Goal: Task Accomplishment & Management: Manage account settings

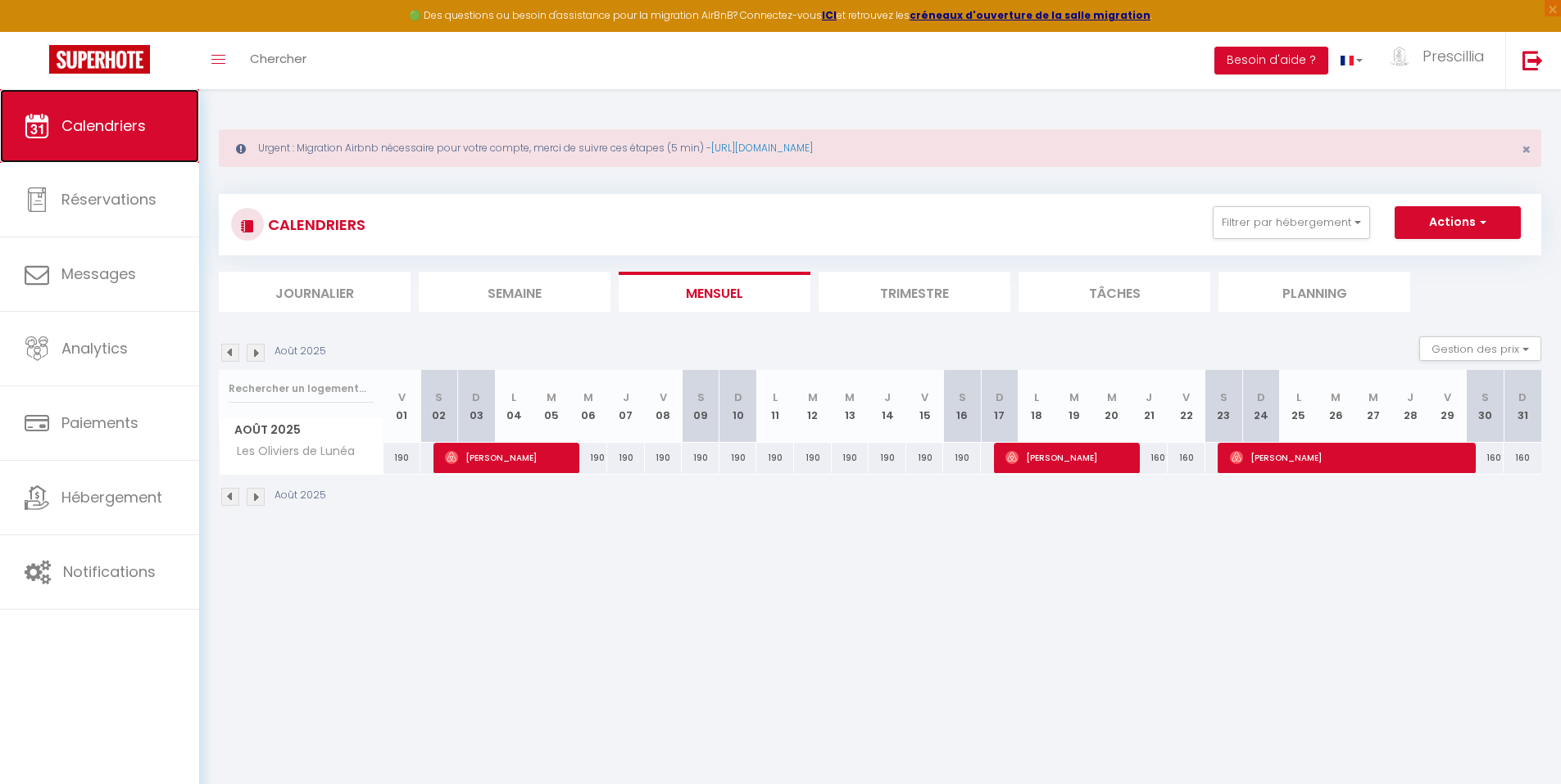
click at [104, 124] on span "Calendriers" at bounding box center [103, 125] width 84 height 21
click at [1250, 223] on button "Filtrer par hébergement" at bounding box center [1290, 222] width 157 height 33
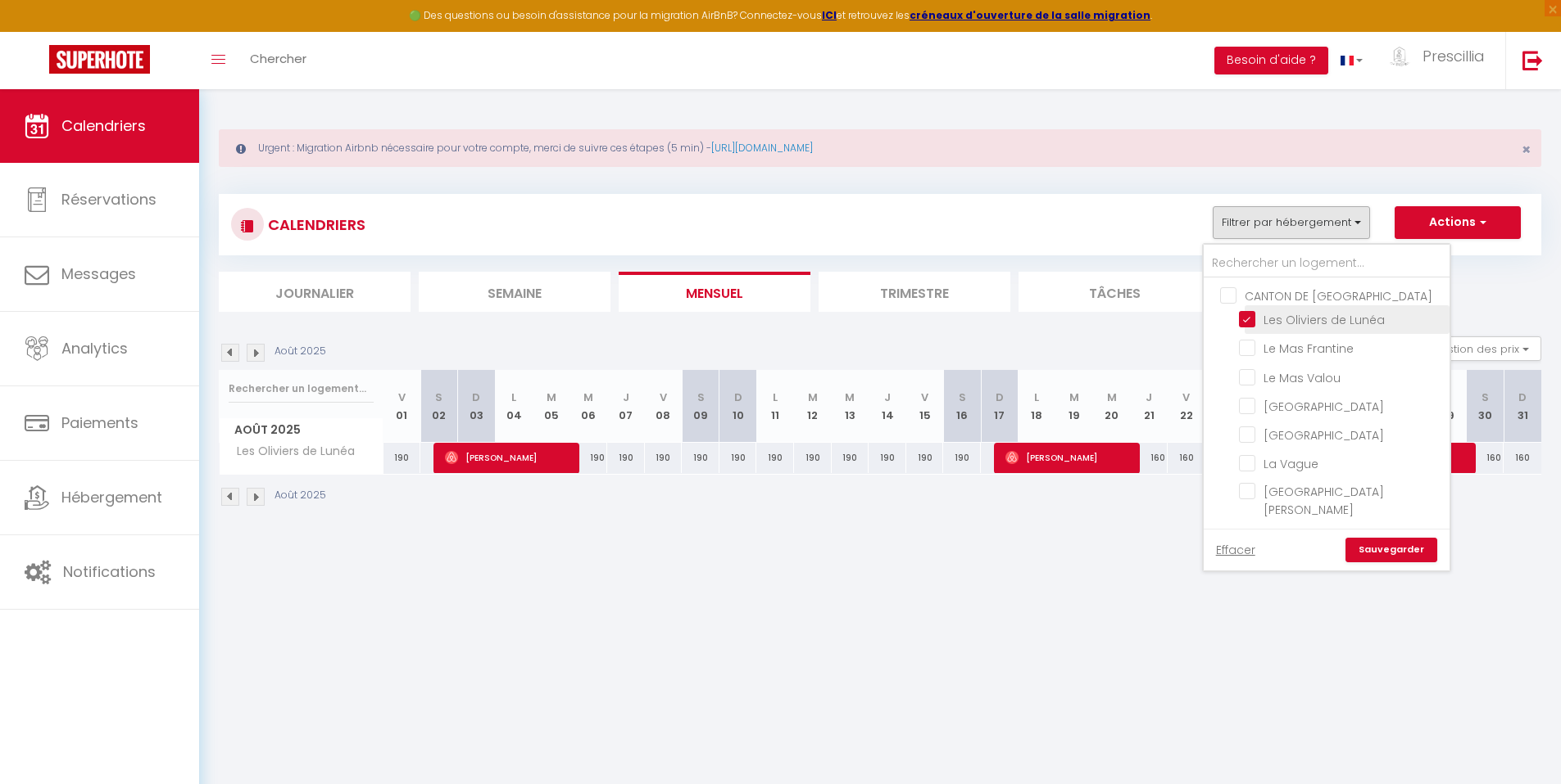
click at [1253, 320] on input "Les Oliviers de Lunéa" at bounding box center [1341, 318] width 205 height 17
checkbox input "false"
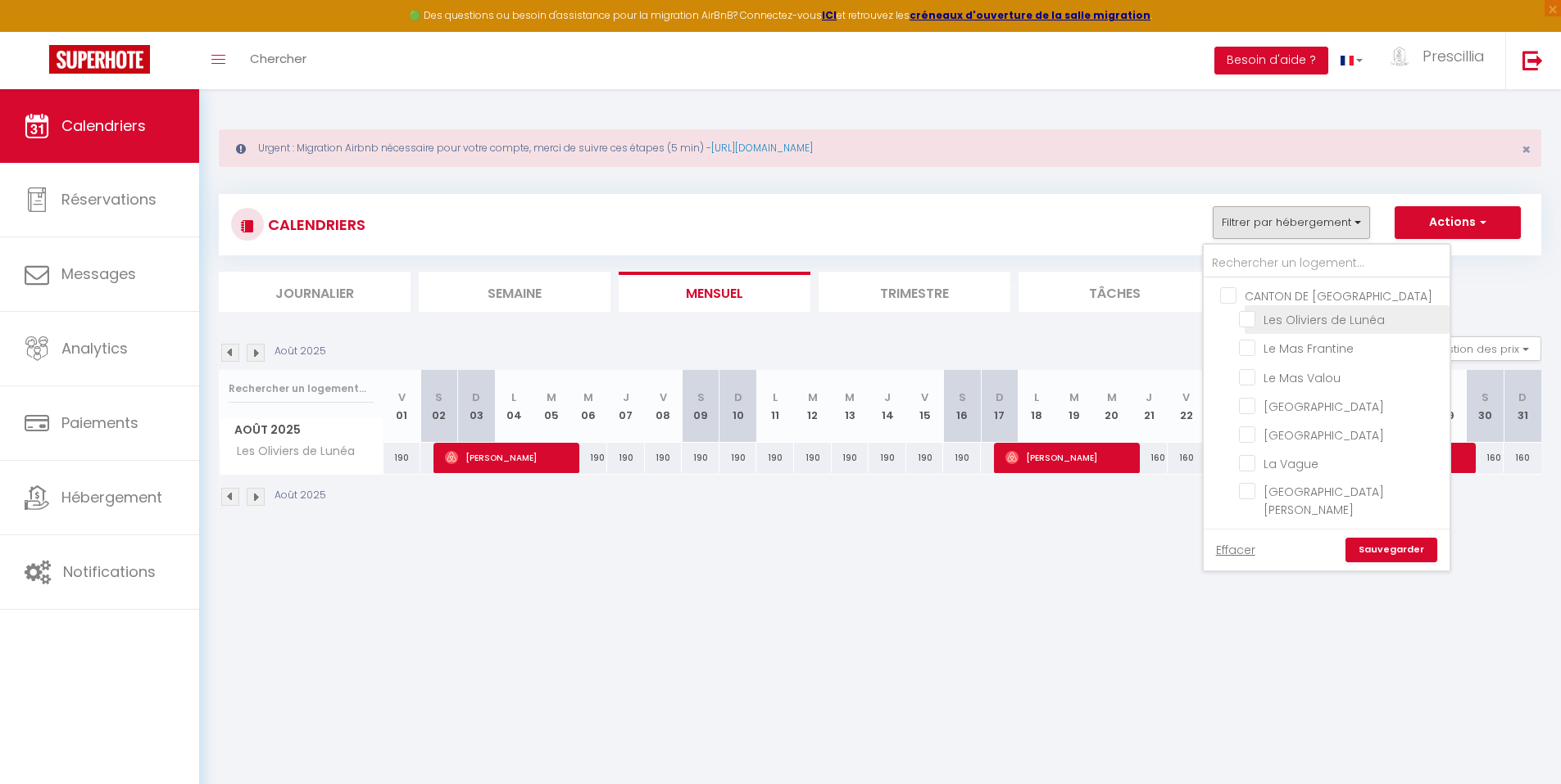
checkbox input "false"
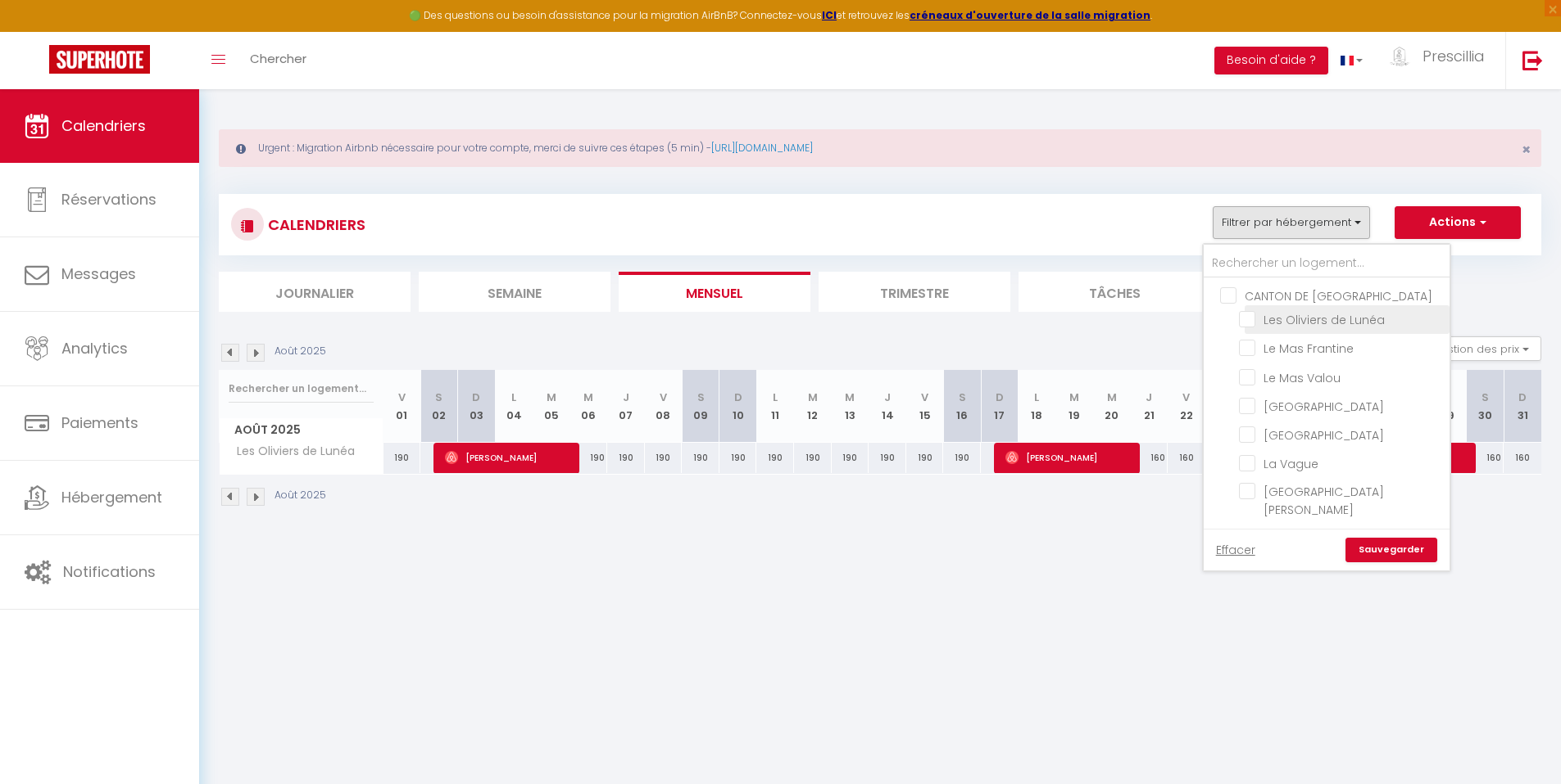
checkbox input "false"
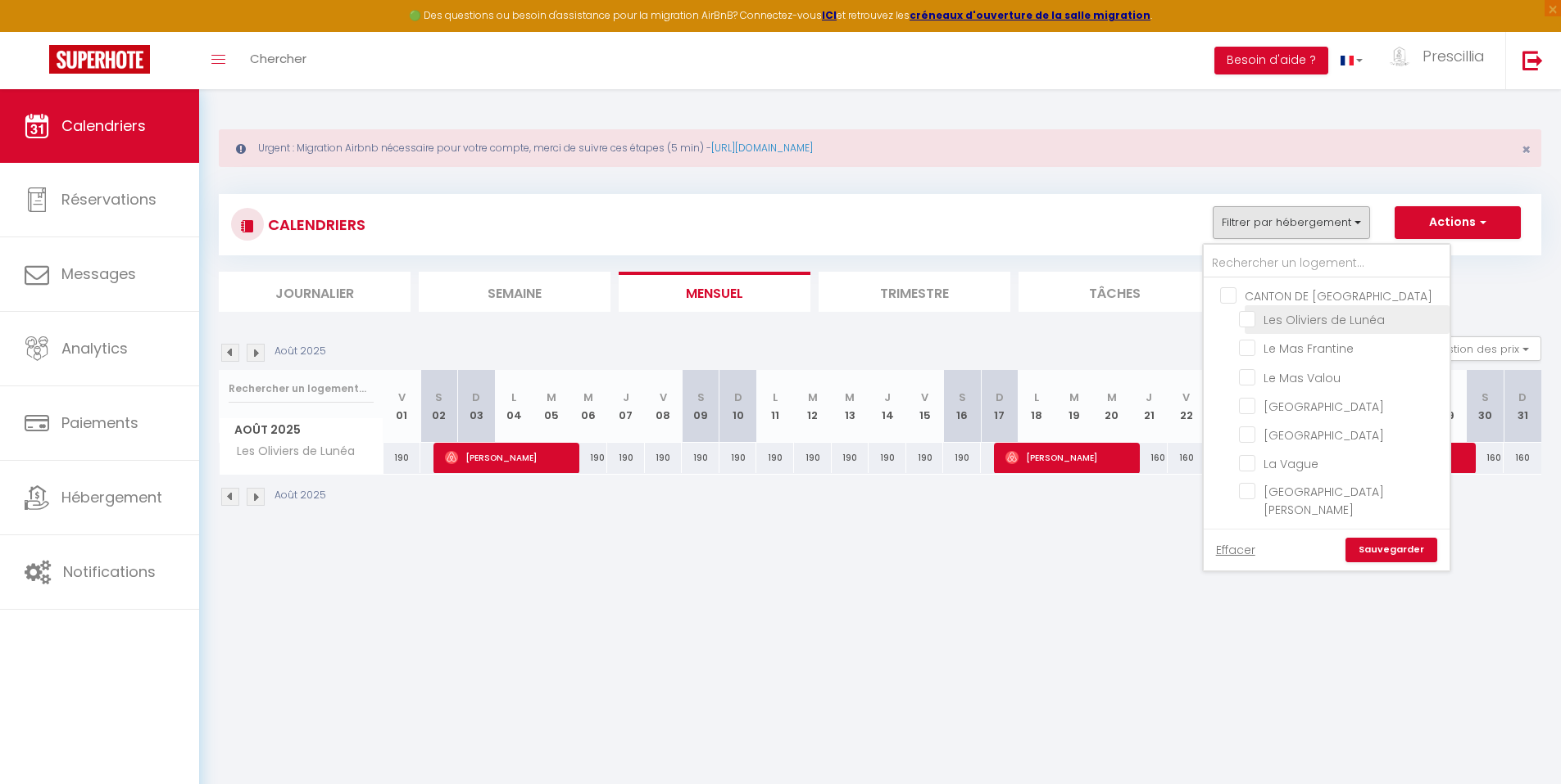
checkbox input "false"
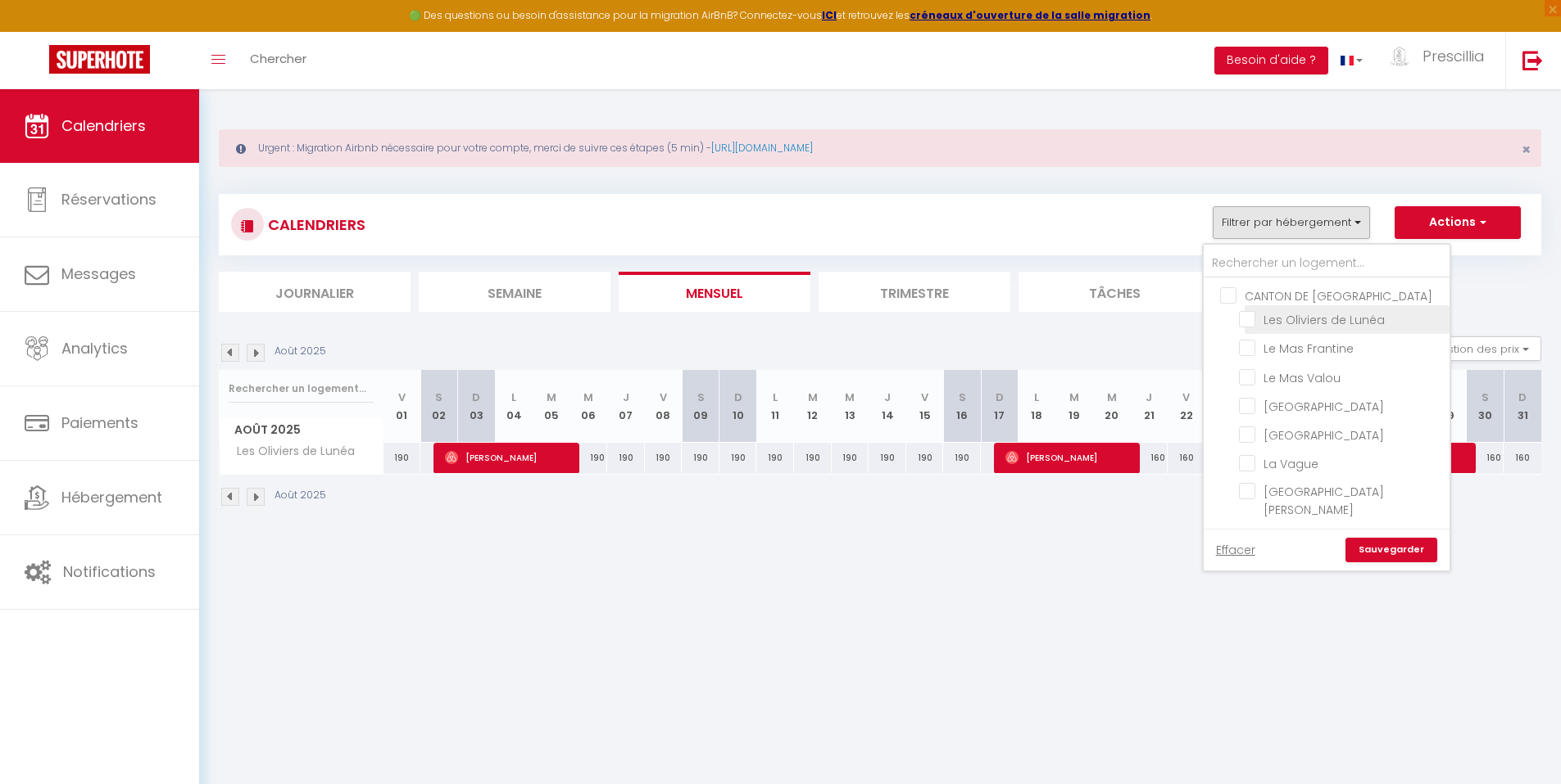
checkbox input "false"
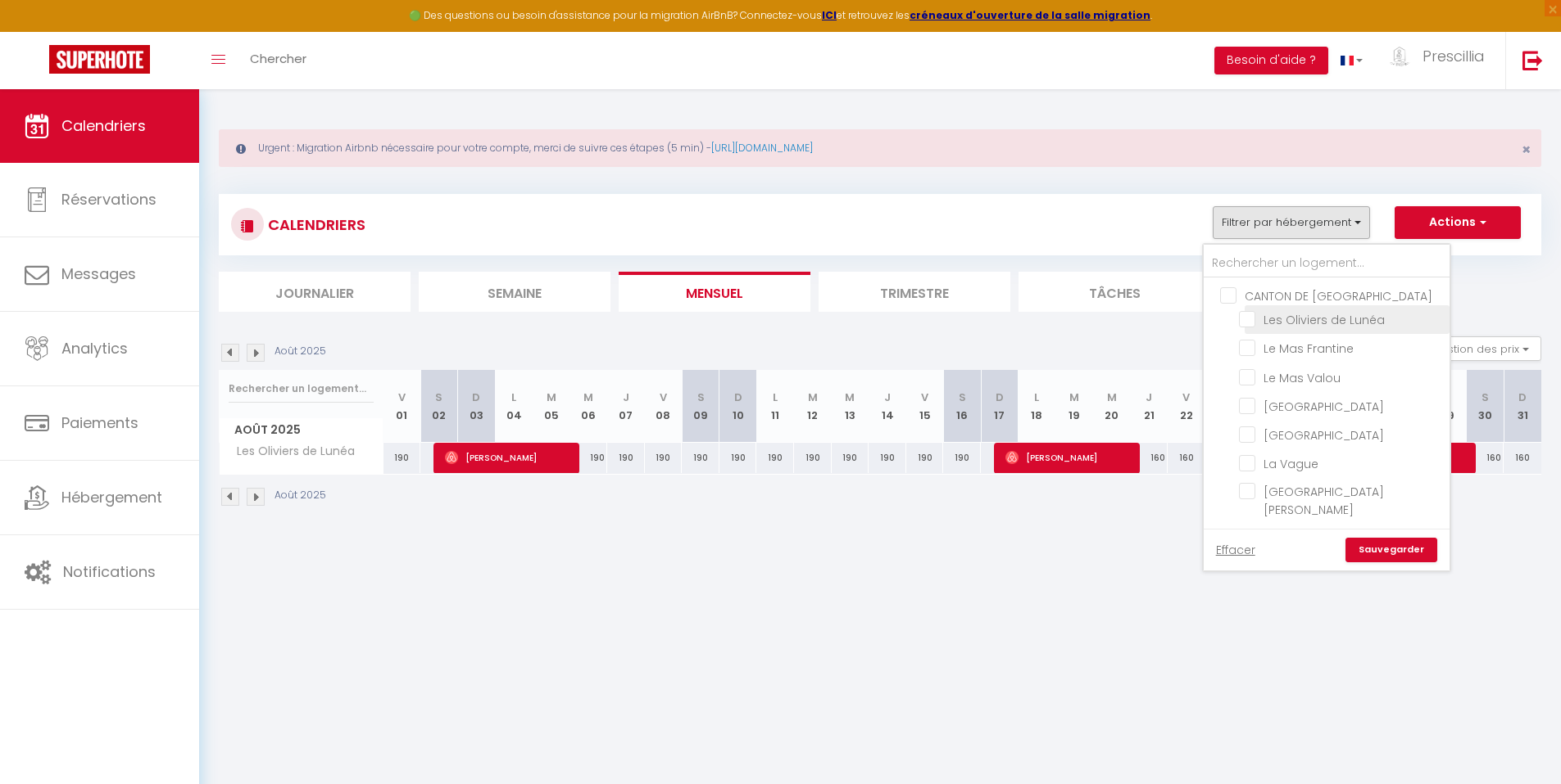
checkbox input "false"
click at [1389, 551] on link "Sauvegarder" at bounding box center [1391, 550] width 92 height 25
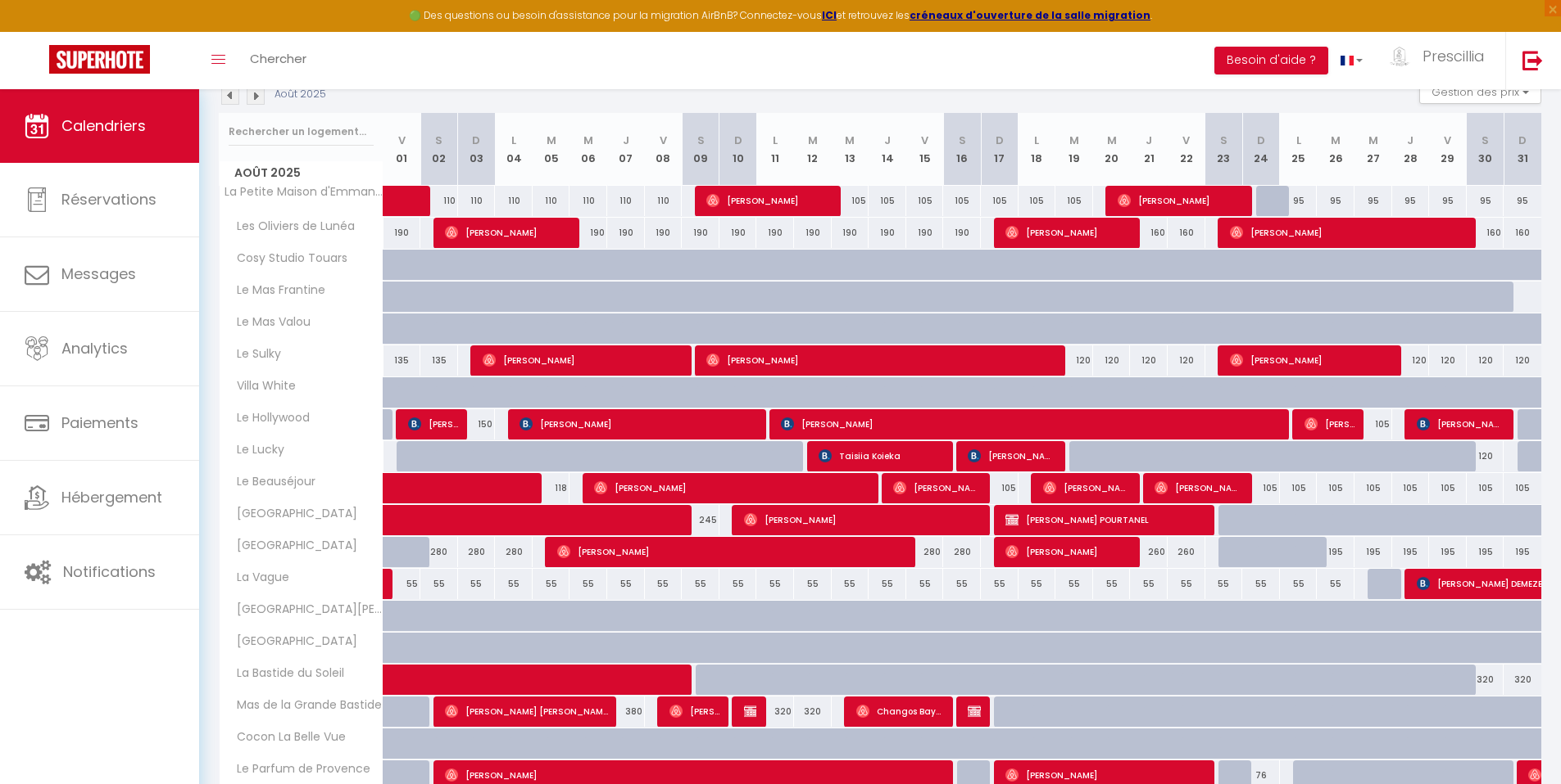
scroll to position [405, 0]
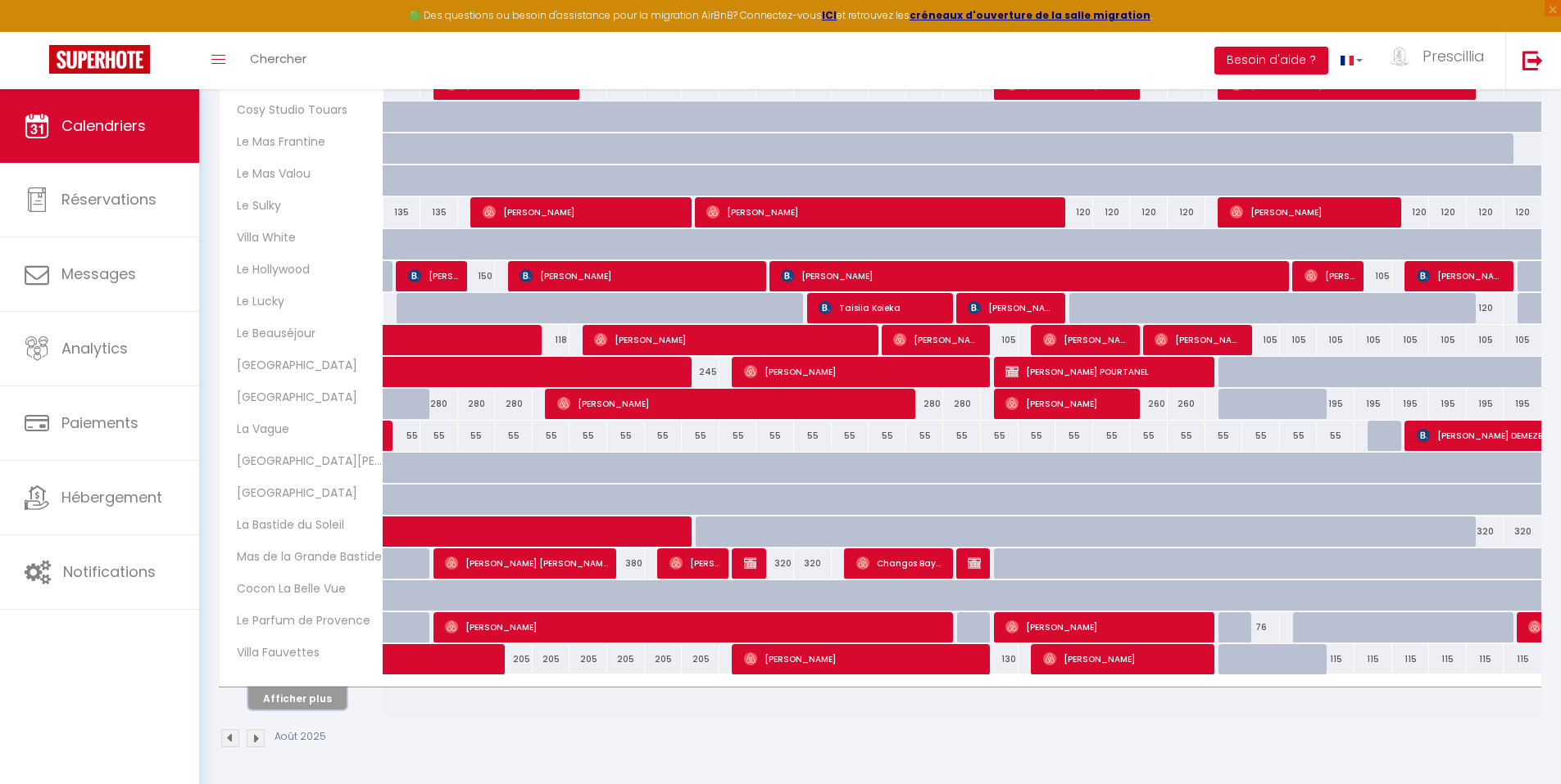
click at [288, 696] on button "Afficher plus" at bounding box center [297, 699] width 99 height 22
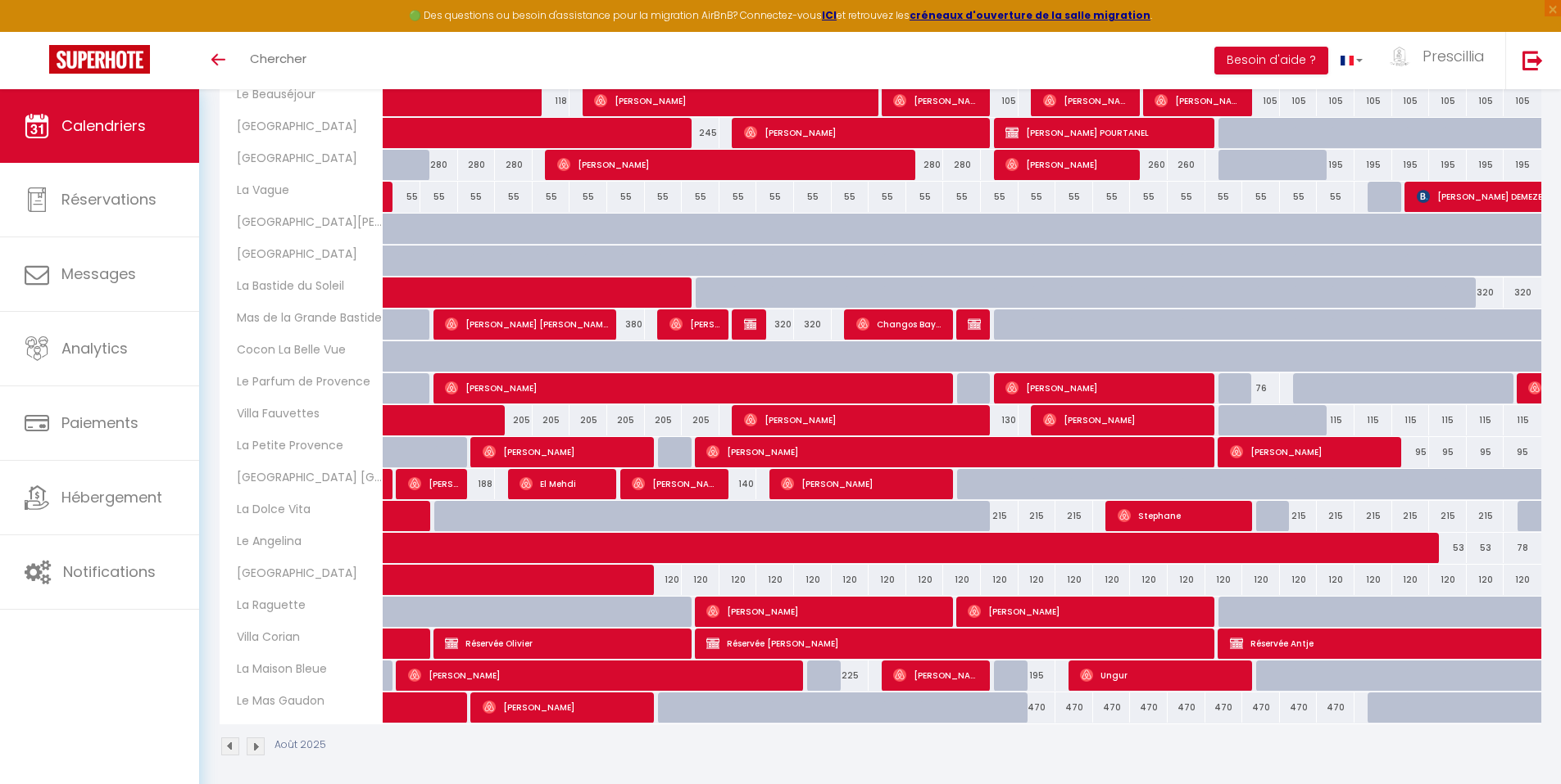
scroll to position [653, 0]
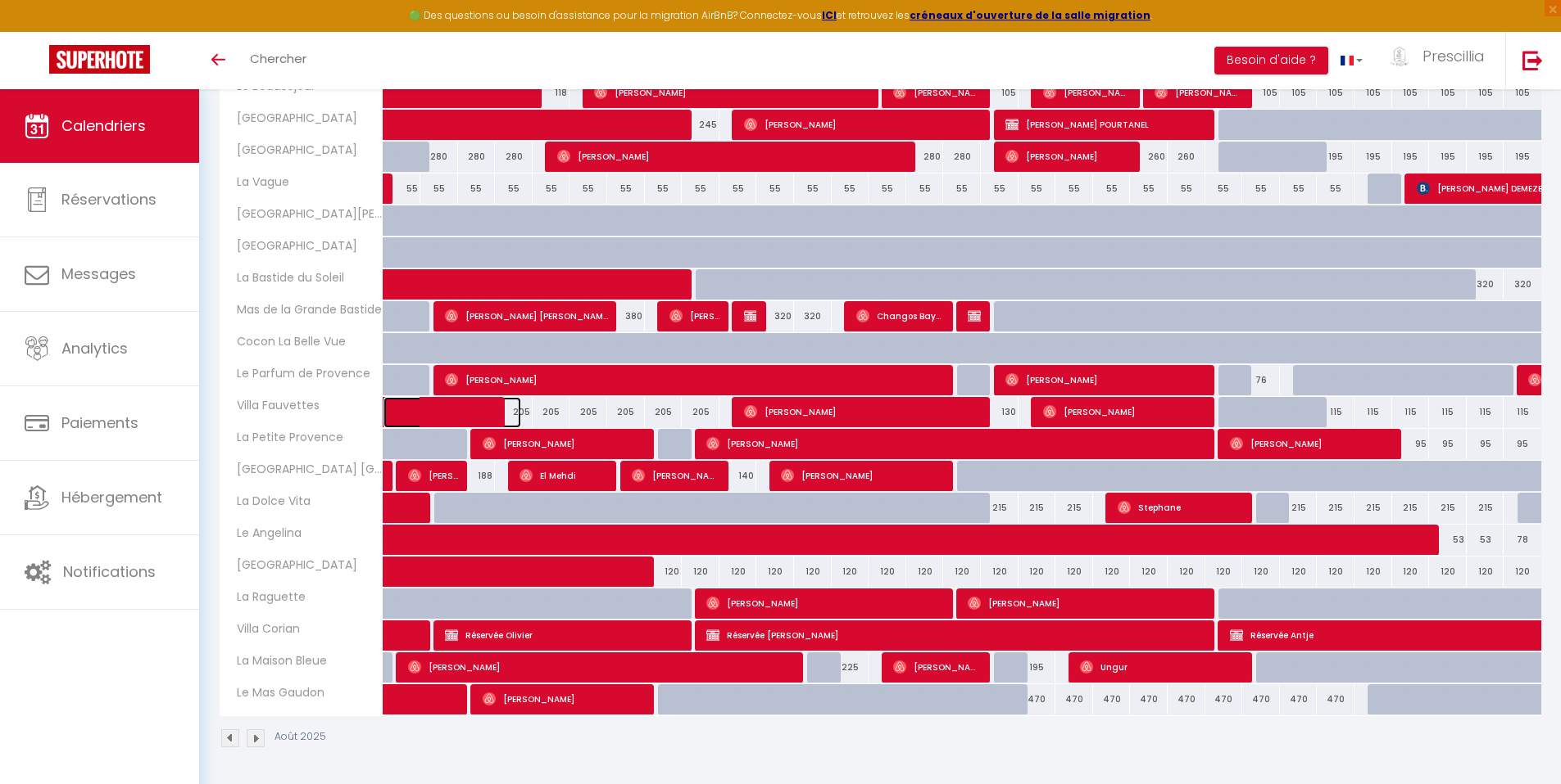
click at [466, 415] on span at bounding box center [464, 413] width 113 height 32
select select "OK"
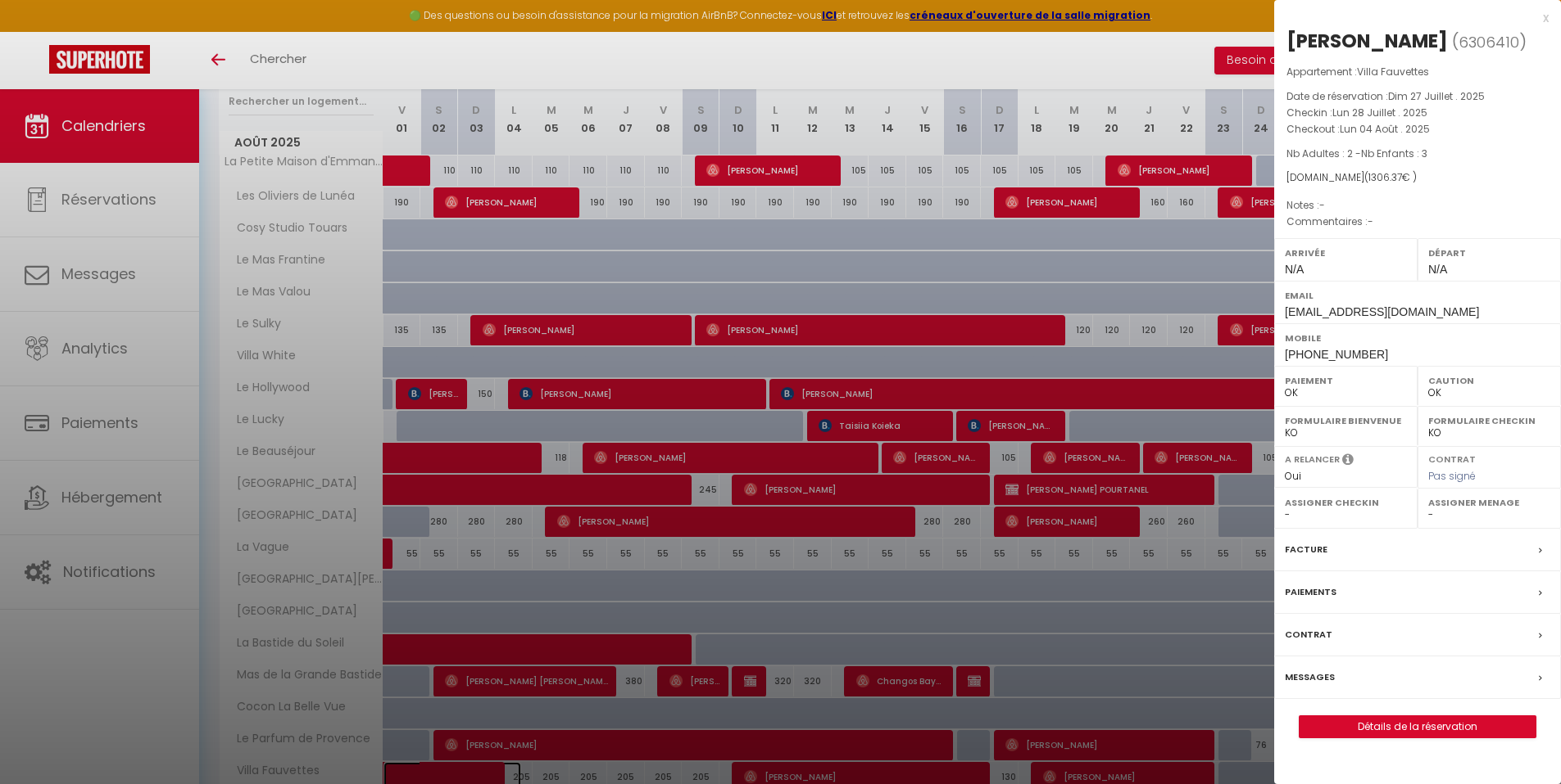
scroll to position [472, 0]
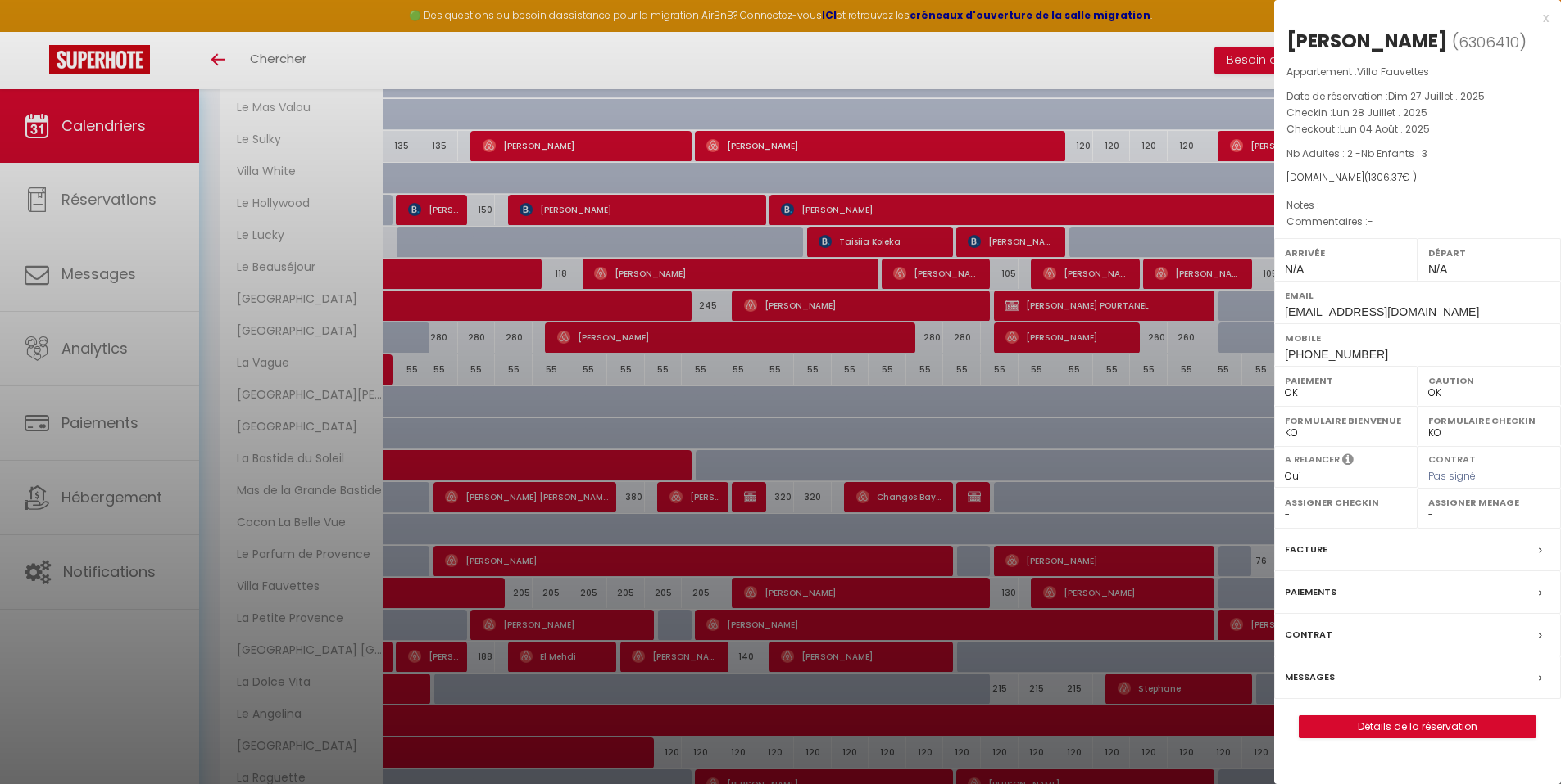
click at [1545, 18] on div "x" at bounding box center [1411, 18] width 275 height 20
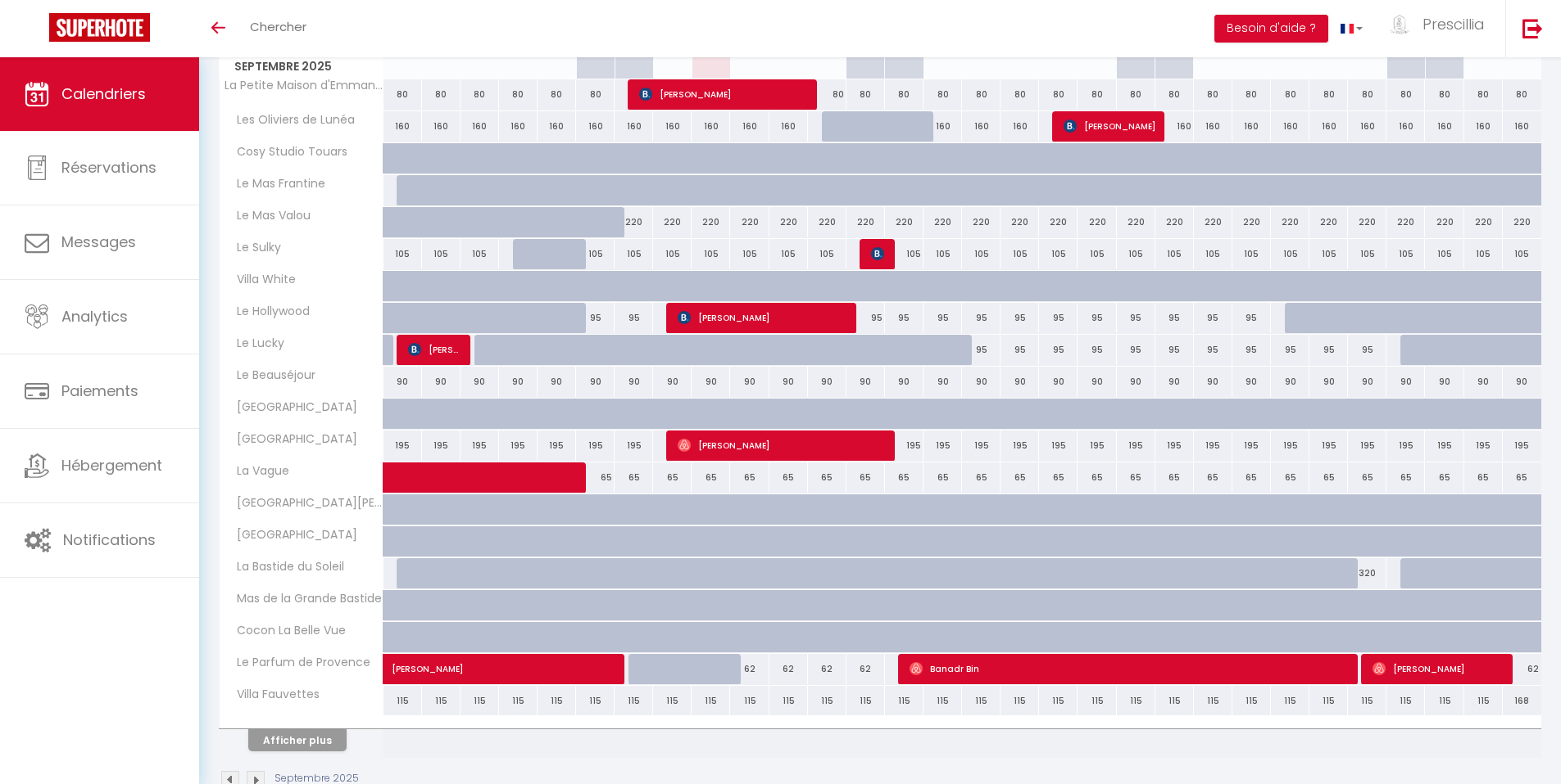
scroll to position [116, 0]
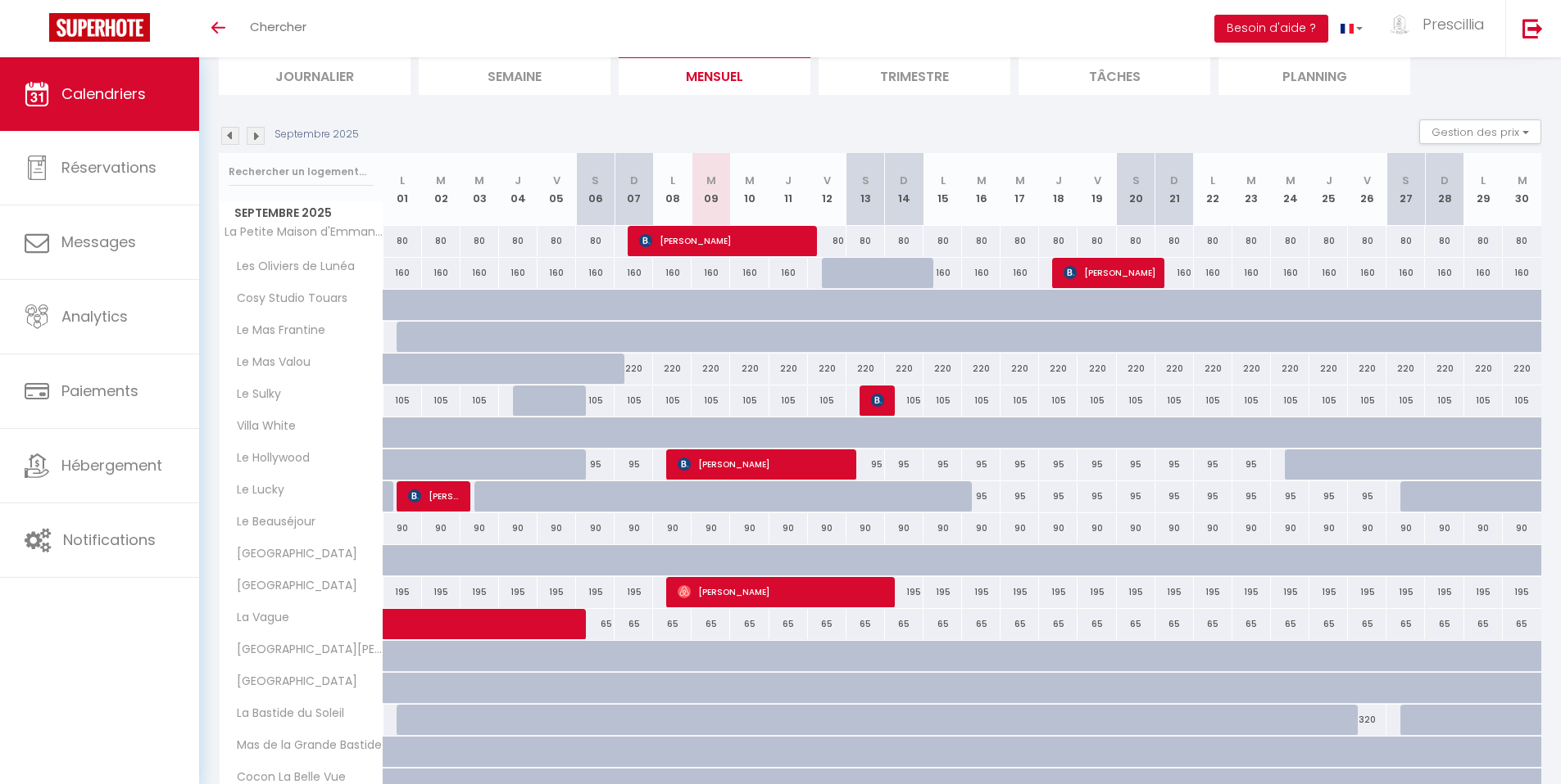
click at [232, 139] on img at bounding box center [230, 136] width 18 height 18
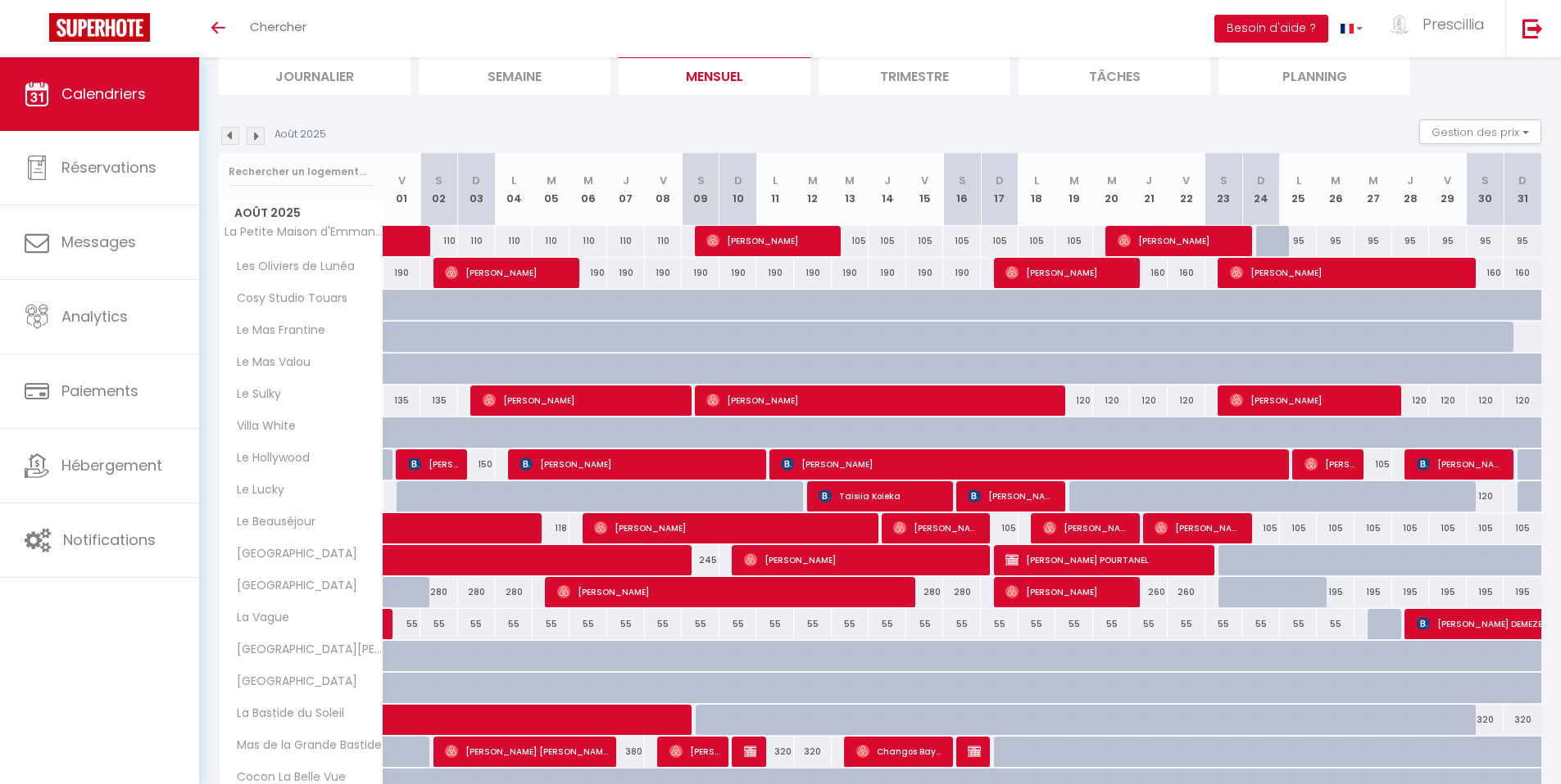
click at [252, 137] on img at bounding box center [256, 136] width 18 height 18
